Goal: Information Seeking & Learning: Learn about a topic

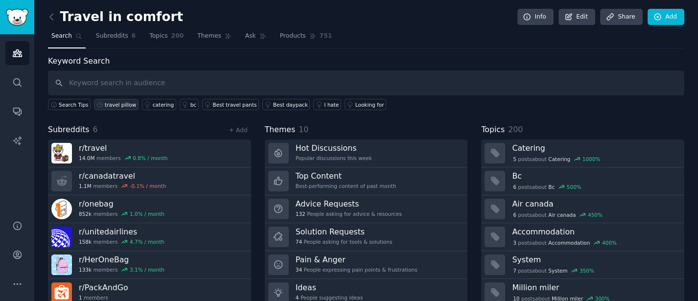
click at [110, 106] on div "travel pillow" at bounding box center [120, 104] width 31 height 7
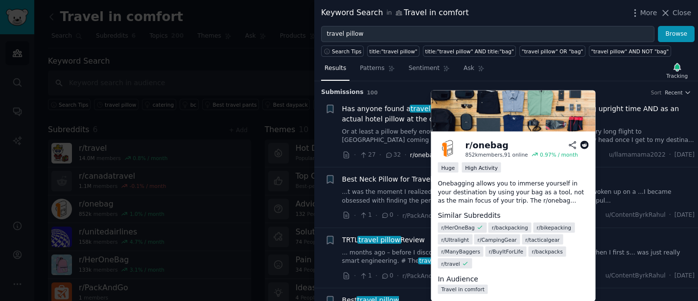
click at [415, 157] on span "r/onebag" at bounding box center [423, 155] width 27 height 7
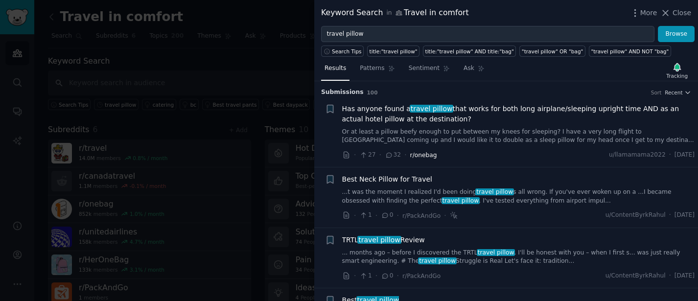
click at [418, 154] on span "r/onebag" at bounding box center [423, 155] width 27 height 7
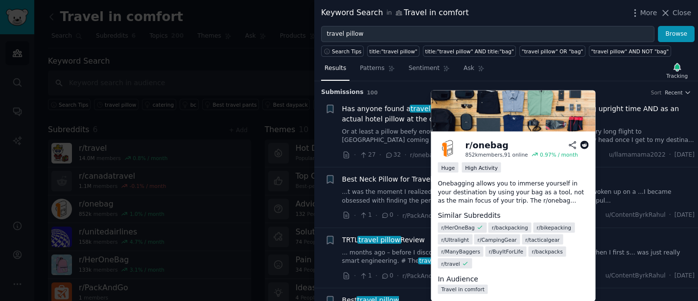
click at [486, 145] on div "r/ onebag" at bounding box center [486, 145] width 43 height 12
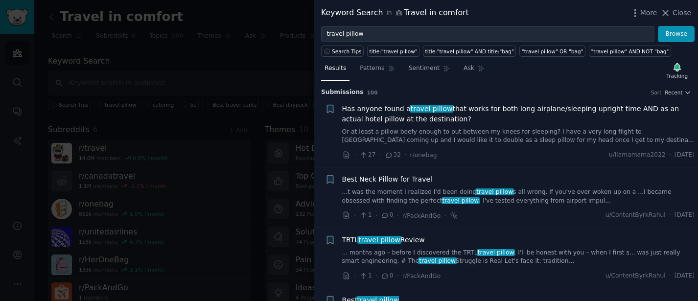
click at [206, 12] on div at bounding box center [349, 150] width 698 height 301
click at [674, 12] on link "Add" at bounding box center [665, 17] width 37 height 17
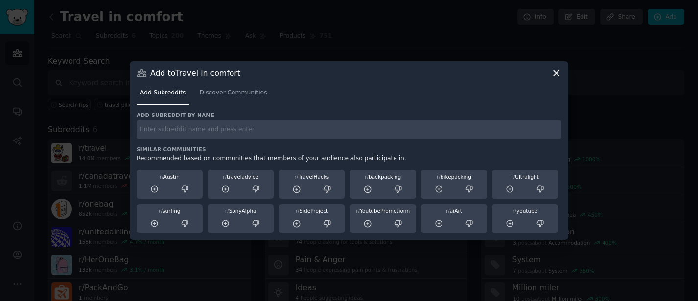
click at [557, 72] on icon at bounding box center [556, 73] width 10 height 10
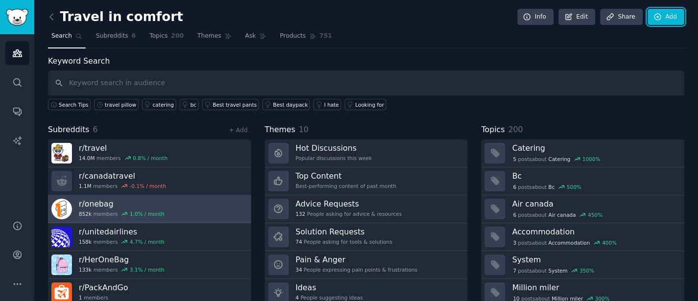
scroll to position [34, 0]
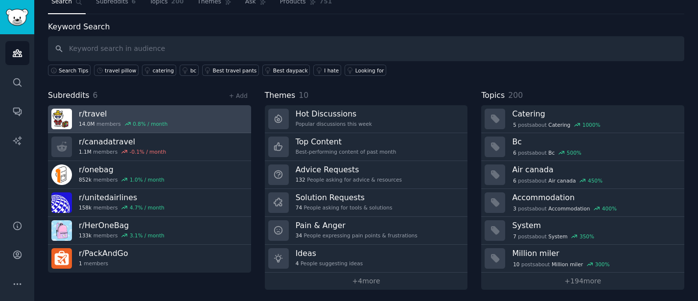
click at [89, 114] on h3 "r/ travel" at bounding box center [123, 114] width 89 height 10
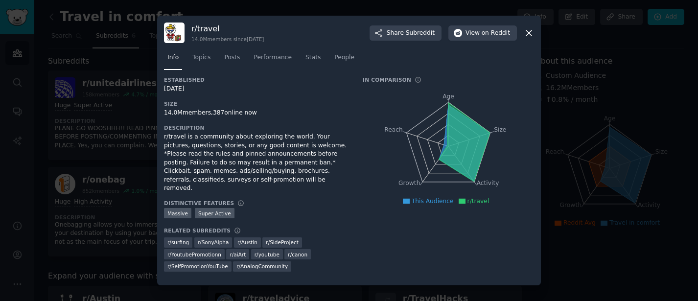
click at [527, 34] on icon at bounding box center [529, 33] width 10 height 10
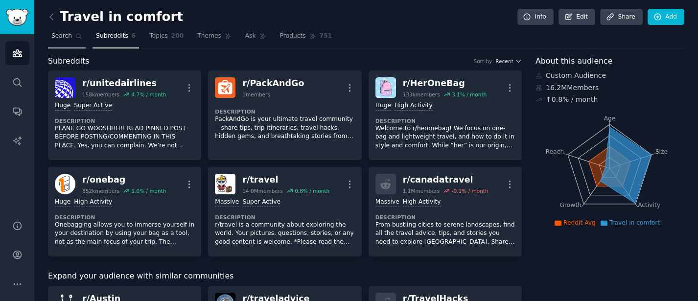
click at [64, 37] on span "Search" at bounding box center [61, 36] width 21 height 9
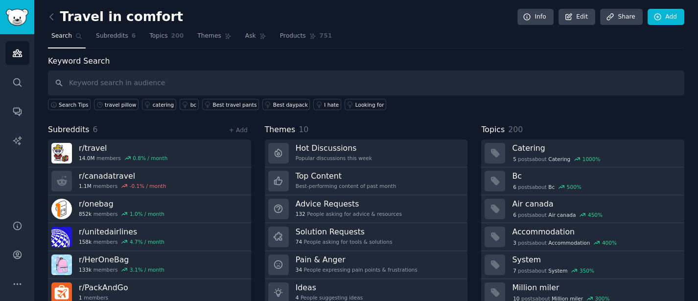
click at [114, 84] on input "text" at bounding box center [366, 82] width 636 height 25
type input "nackenkissen"
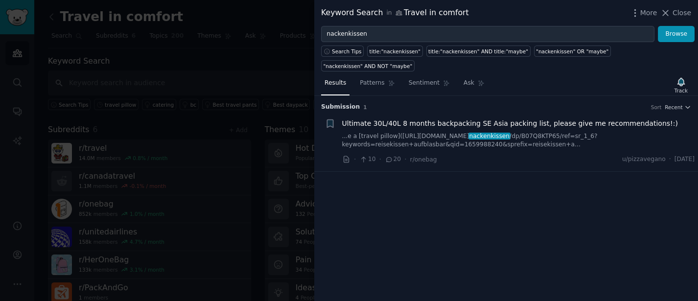
click at [468, 132] on link "...e a [travel pillow]([URL][DOMAIN_NAME] nackenkissen /dp/B07Q8KTP65/ref=sr_1_…" at bounding box center [518, 140] width 353 height 17
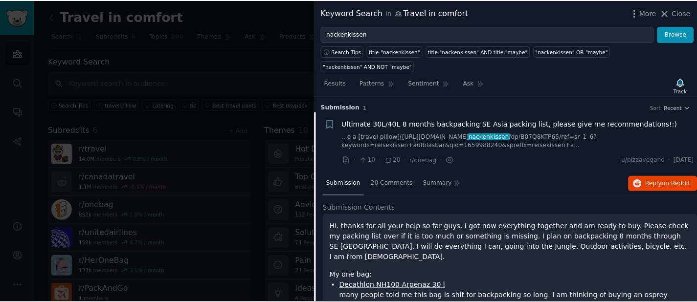
scroll to position [15, 0]
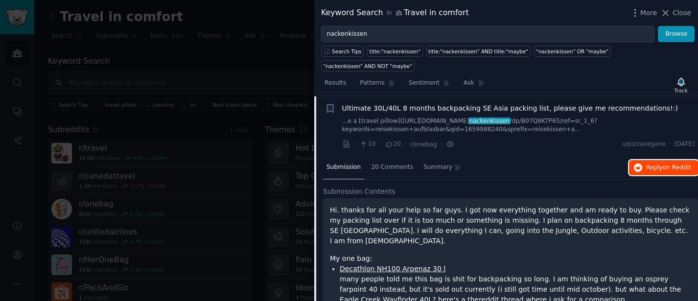
click at [655, 163] on span "Reply on Reddit" at bounding box center [668, 167] width 45 height 9
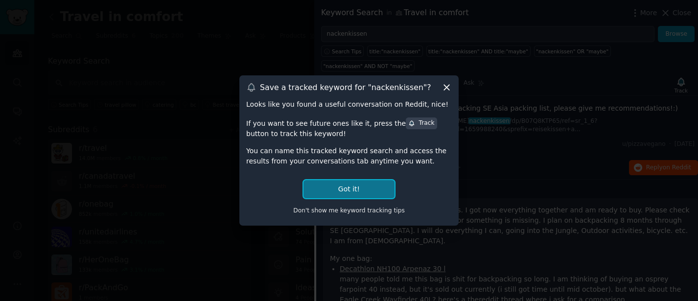
click at [355, 188] on button "Got it!" at bounding box center [348, 189] width 91 height 18
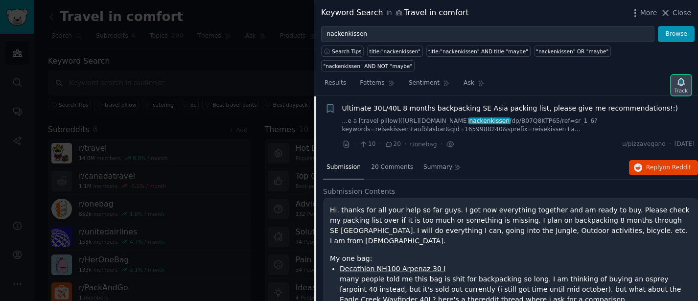
click at [682, 78] on icon "button" at bounding box center [680, 82] width 7 height 8
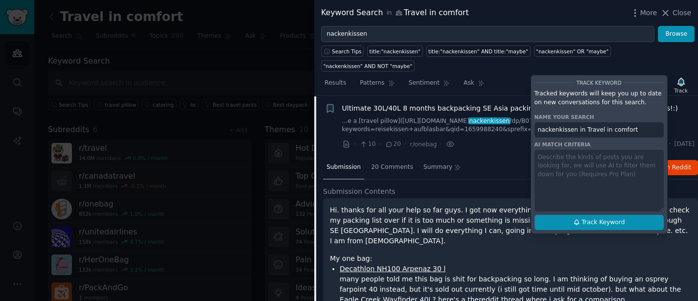
click at [607, 218] on span "Track Keyword" at bounding box center [602, 222] width 43 height 9
type input "nackenkissen in Travel in comfort"
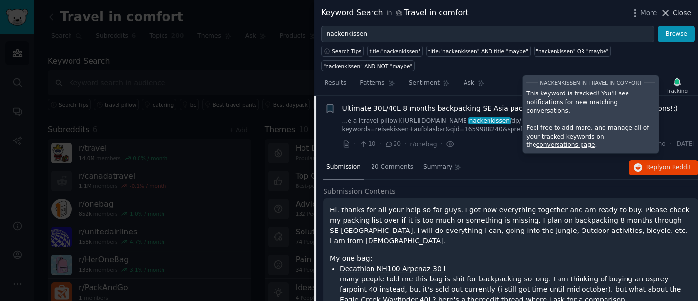
click at [681, 12] on span "Close" at bounding box center [681, 13] width 19 height 10
